Goal: Transaction & Acquisition: Purchase product/service

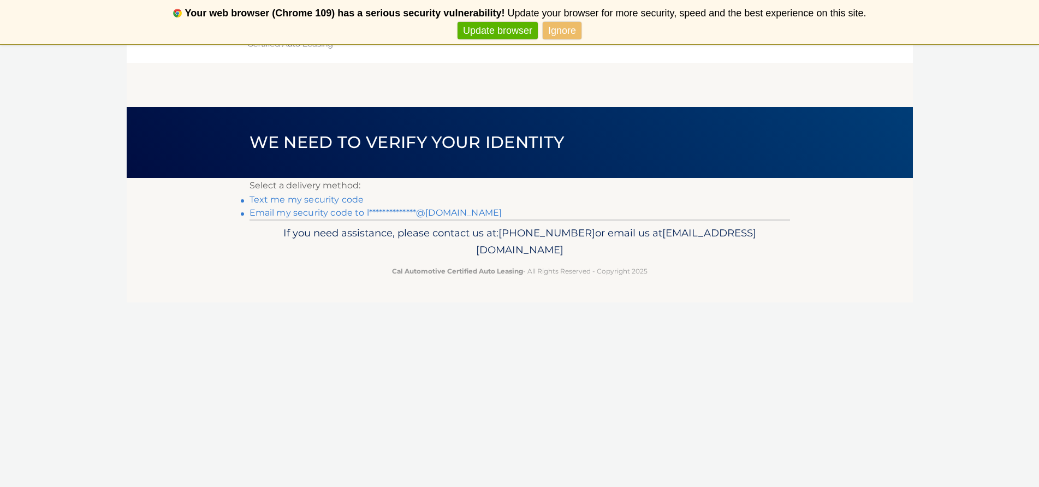
click at [324, 202] on link "Text me my security code" at bounding box center [307, 199] width 115 height 10
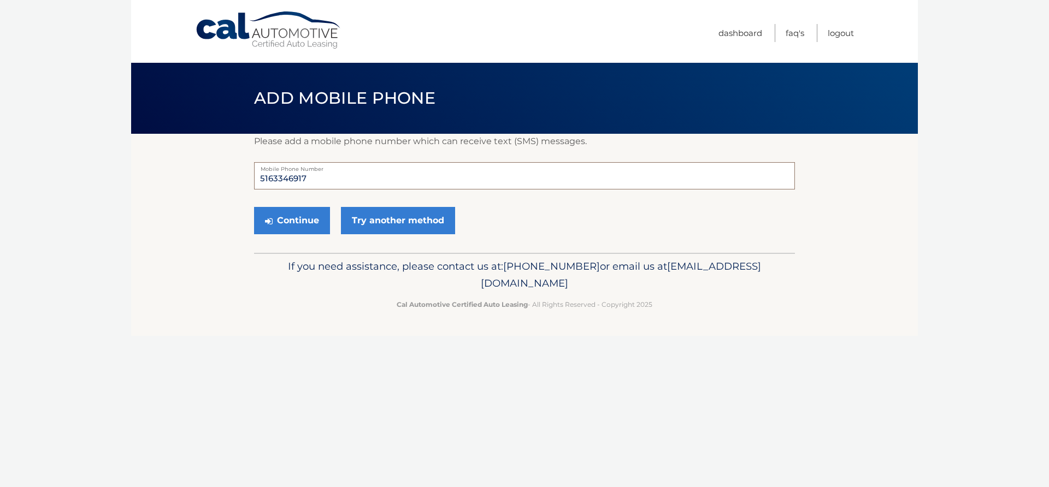
click at [324, 176] on input "5163346917" at bounding box center [524, 175] width 541 height 27
type input "5168059354"
click at [312, 224] on button "Continue" at bounding box center [292, 220] width 76 height 27
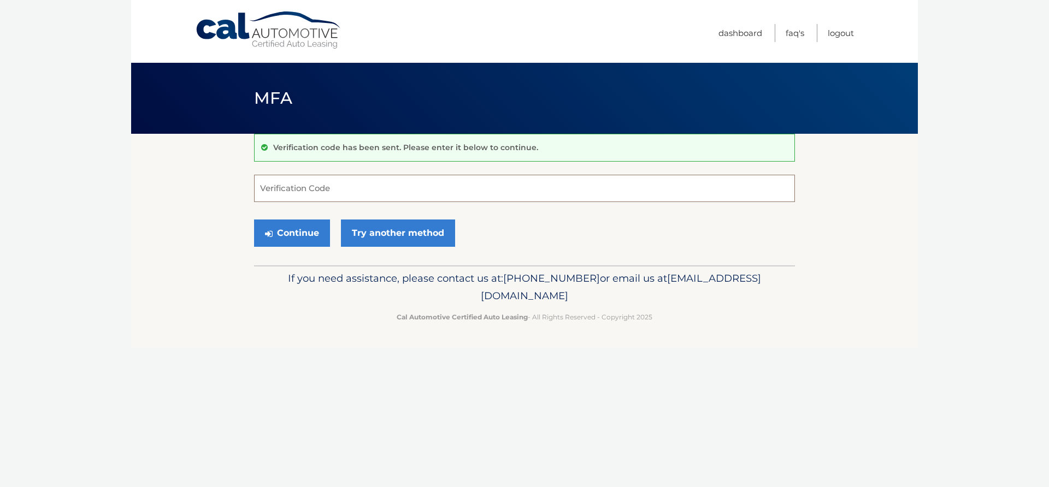
click at [303, 188] on input "Verification Code" at bounding box center [524, 188] width 541 height 27
type input "089697"
click at [281, 229] on button "Continue" at bounding box center [292, 233] width 76 height 27
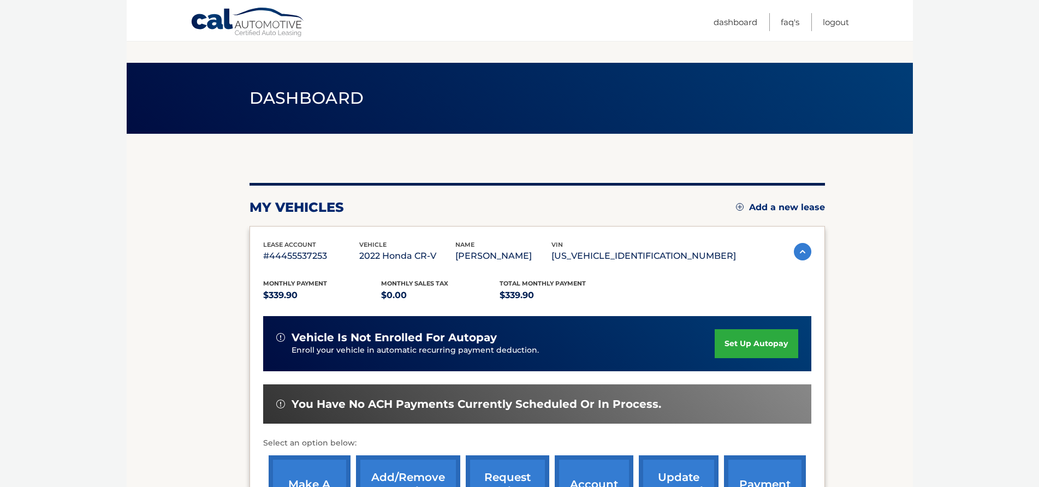
scroll to position [109, 0]
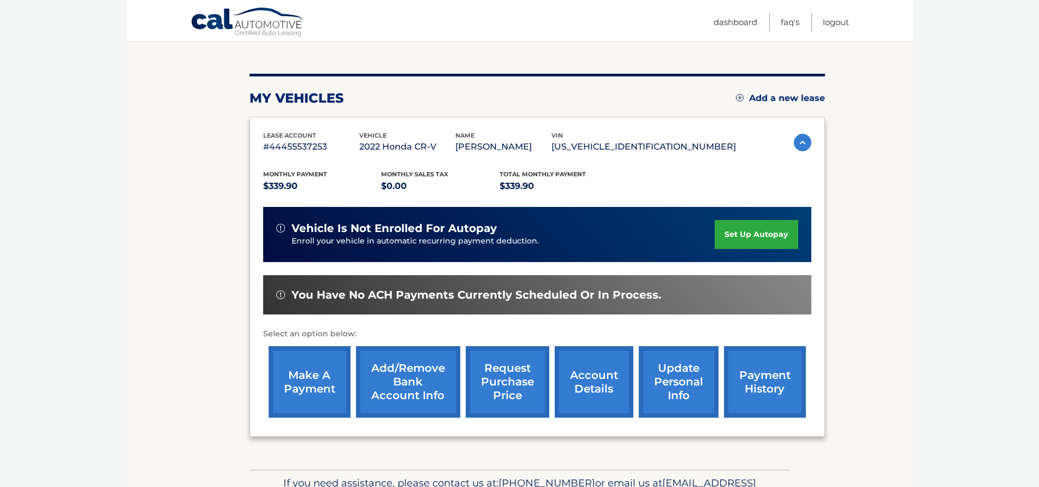
drag, startPoint x: 313, startPoint y: 374, endPoint x: 289, endPoint y: 372, distance: 24.1
click at [289, 372] on link "make a payment" at bounding box center [310, 382] width 82 height 72
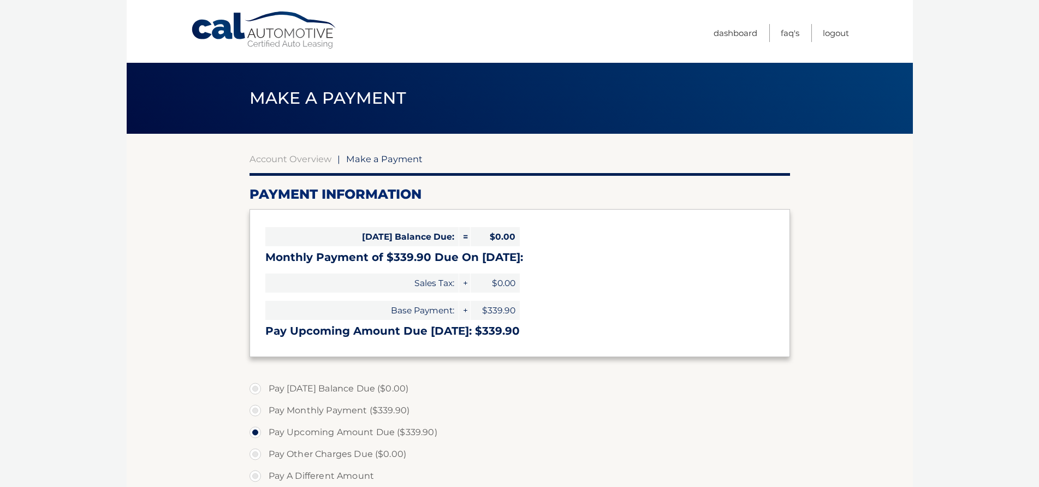
select select "MTk0OTg4MWYtMWVkMC00MmEwLTlmZDItZDgwMjQyYzQyNjM0"
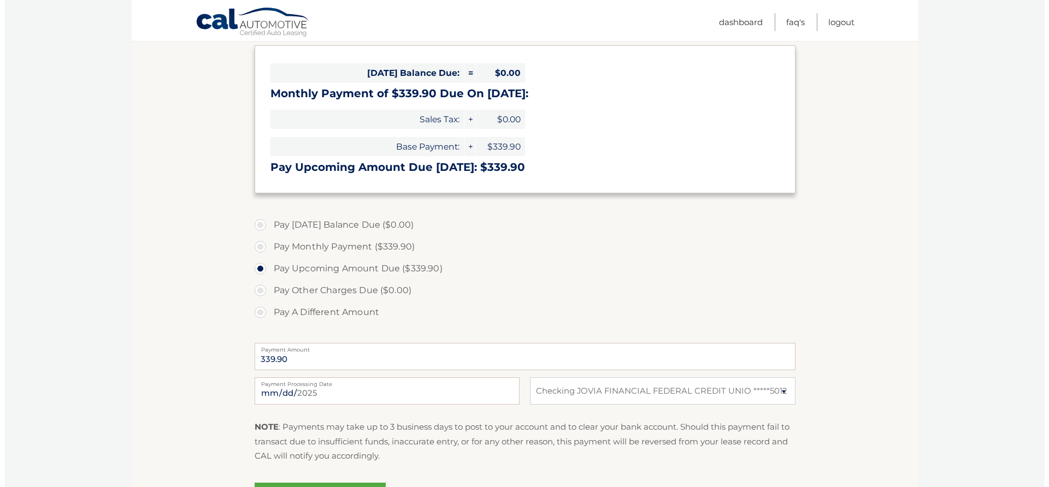
scroll to position [218, 0]
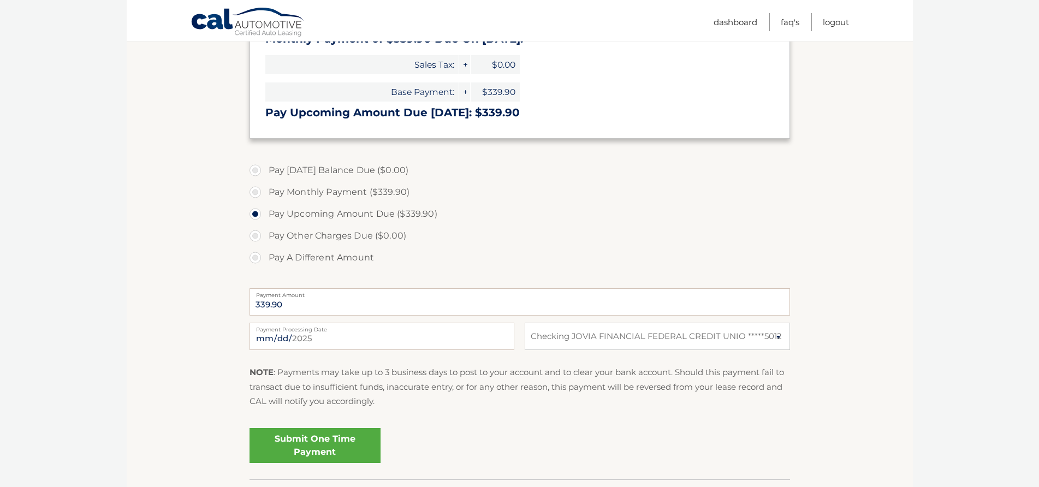
click at [318, 445] on link "Submit One Time Payment" at bounding box center [315, 445] width 131 height 35
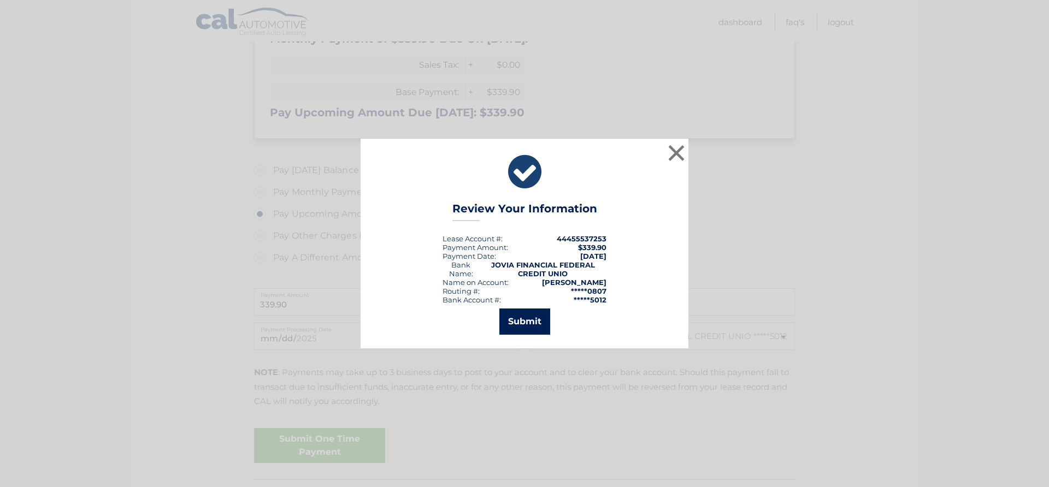
click at [531, 320] on button "Submit" at bounding box center [524, 322] width 51 height 26
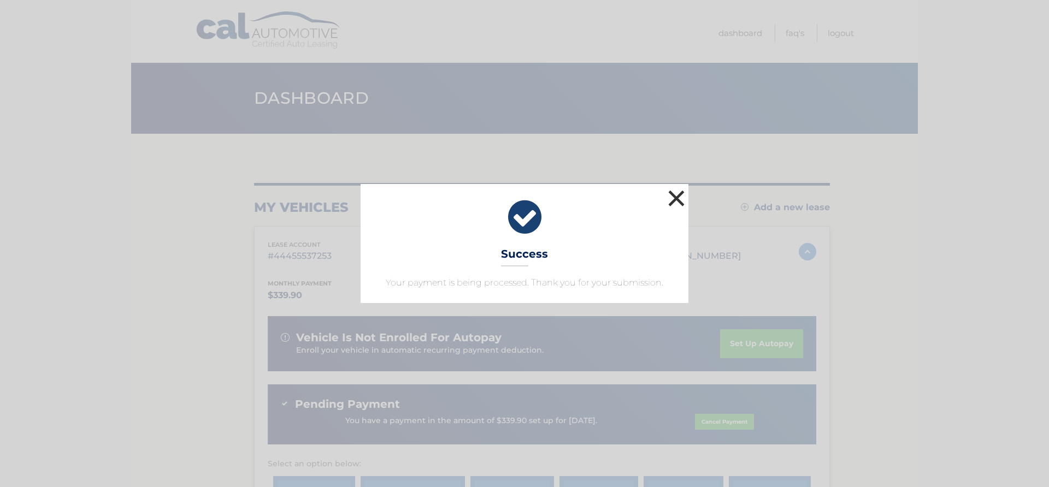
click at [674, 202] on button "×" at bounding box center [676, 198] width 22 height 22
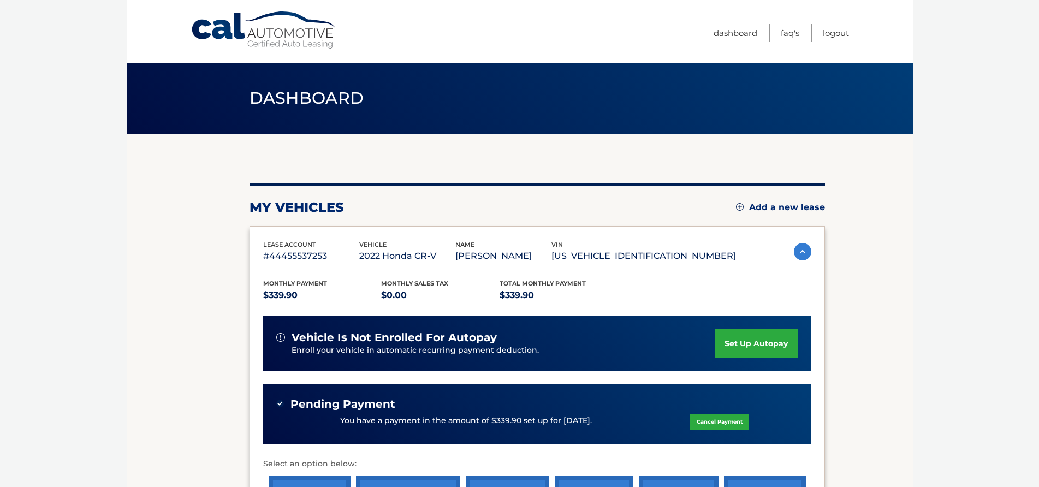
click at [51, 93] on body "Cal Automotive Menu Dashboard FAQ's Logout" at bounding box center [519, 243] width 1039 height 487
